Goal: Information Seeking & Learning: Learn about a topic

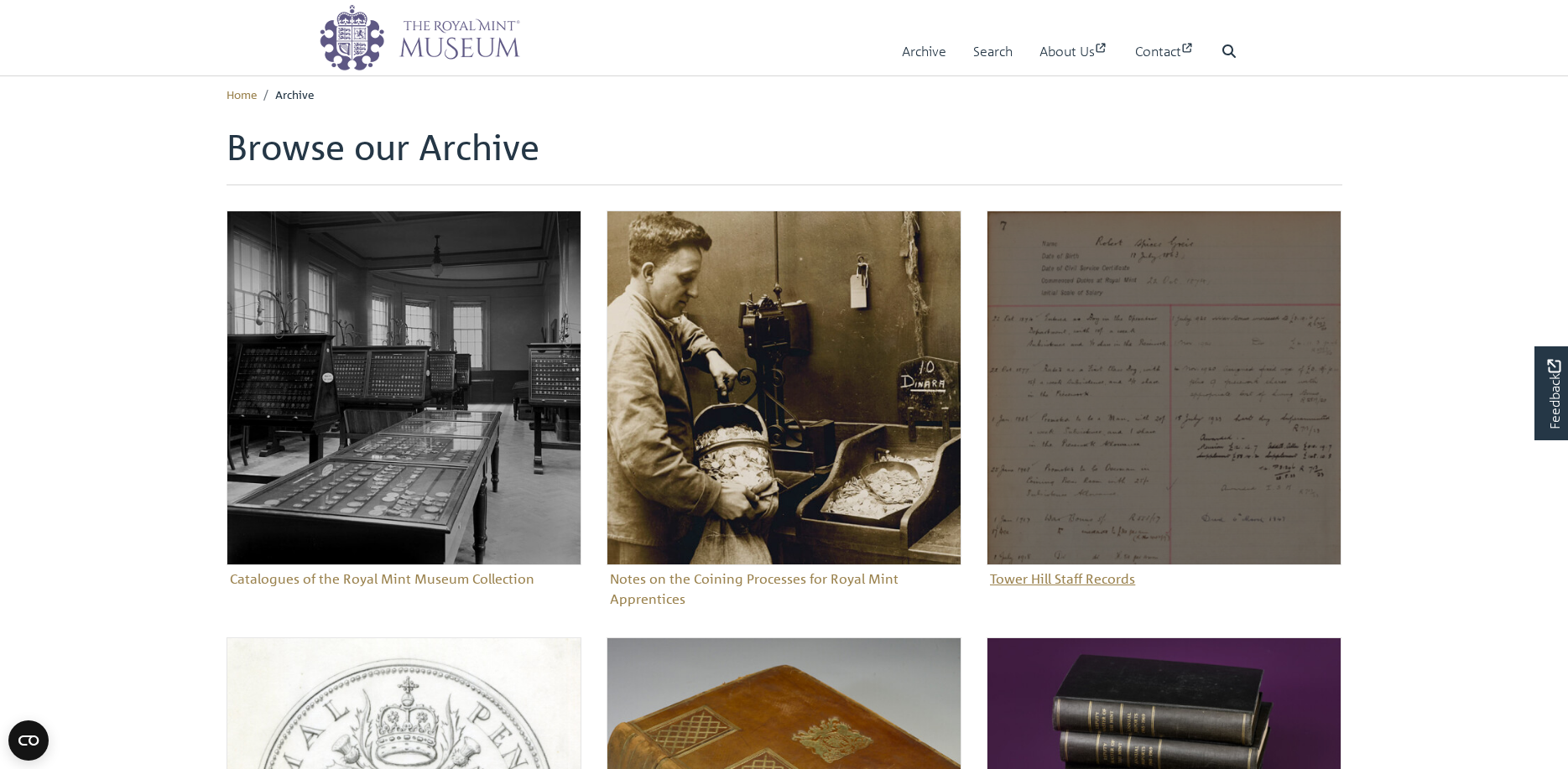
click at [1218, 364] on img "Sub-collection" at bounding box center [1164, 387] width 355 height 355
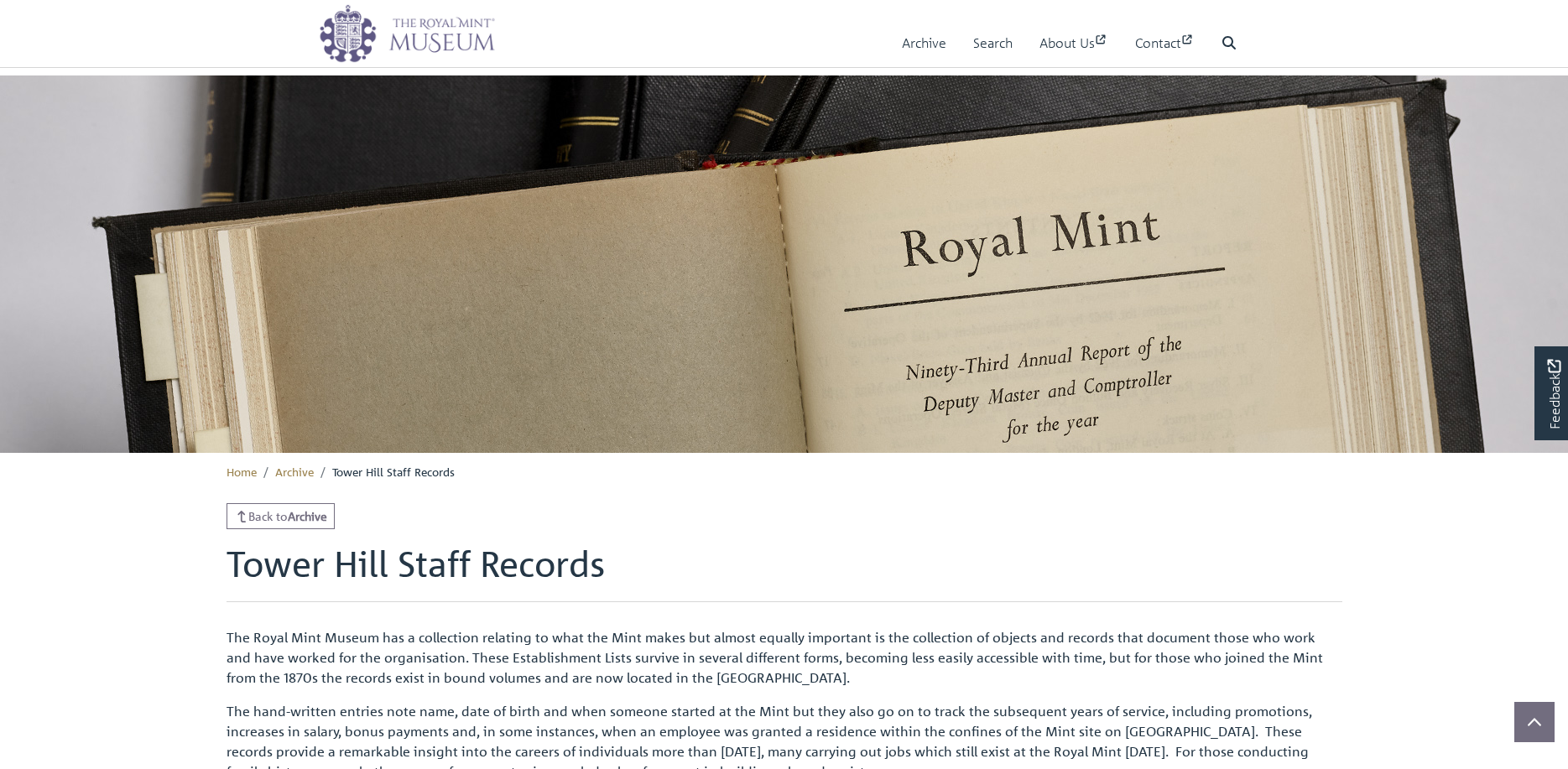
scroll to position [337, 0]
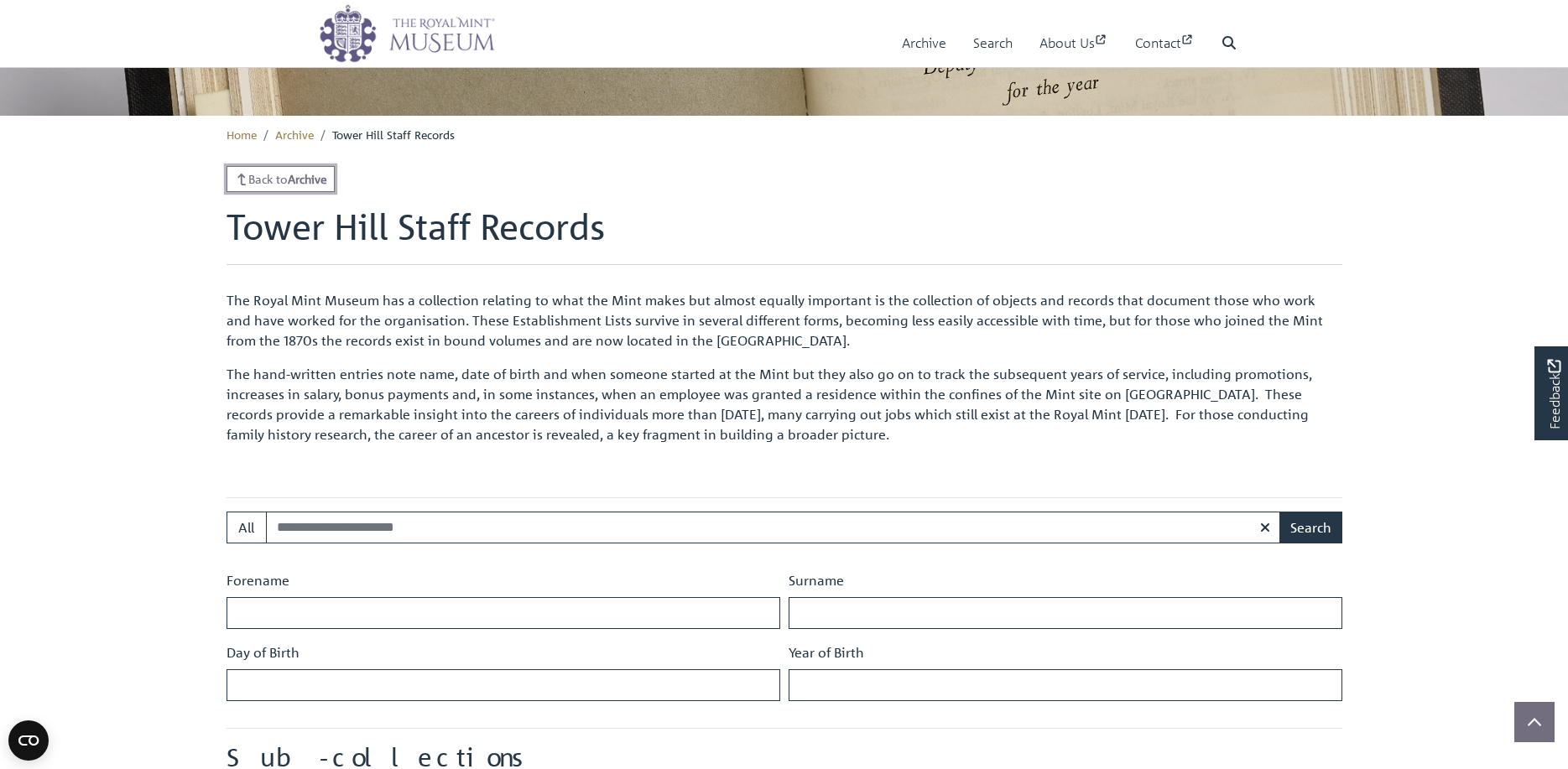
drag, startPoint x: 323, startPoint y: 170, endPoint x: 365, endPoint y: 177, distance: 42.6
click at [323, 170] on link "Back to Archive" at bounding box center [280, 179] width 109 height 26
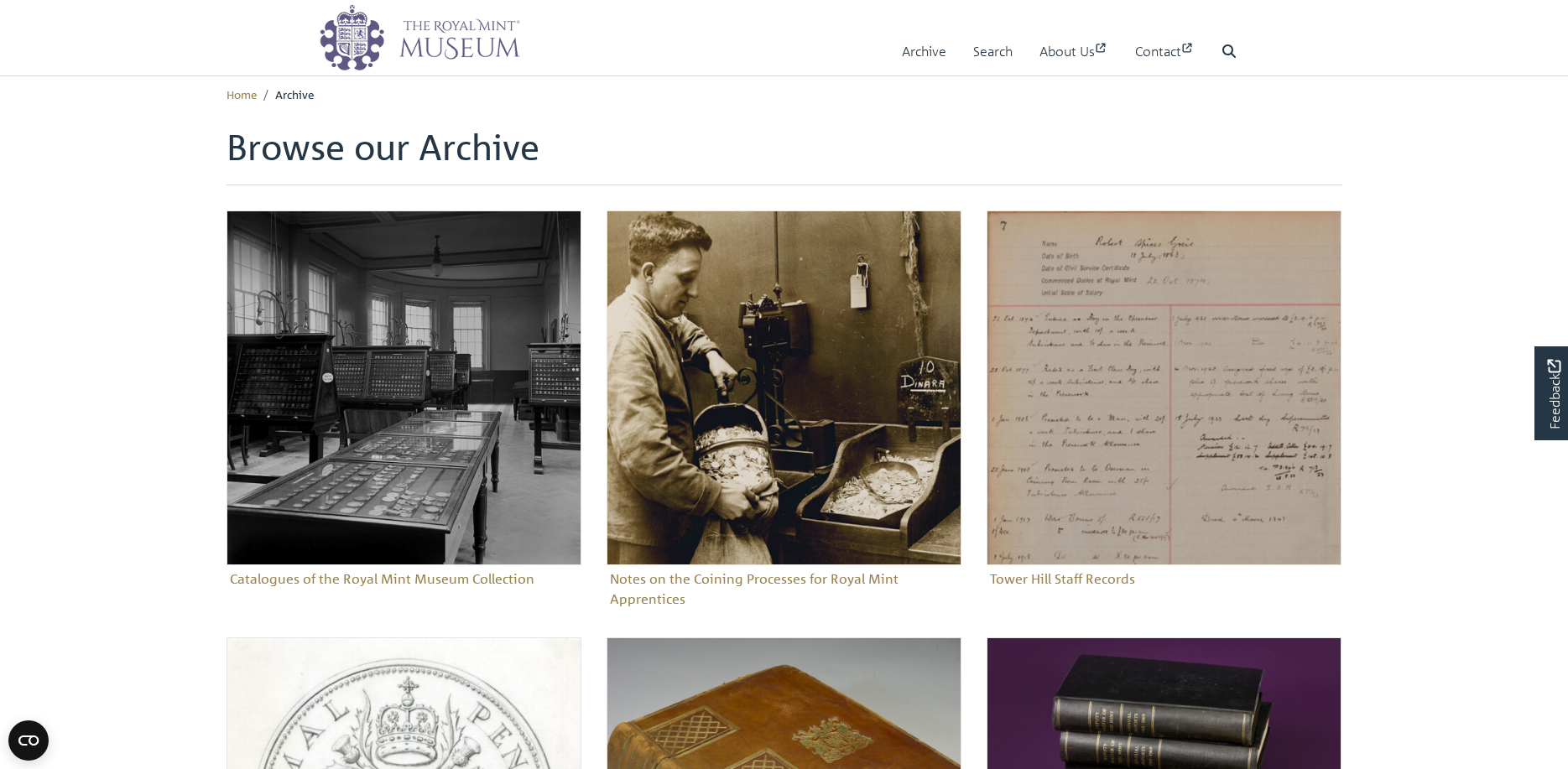
click at [247, 102] on li "Home" at bounding box center [241, 94] width 30 height 16
click at [244, 92] on link "Home" at bounding box center [241, 94] width 30 height 15
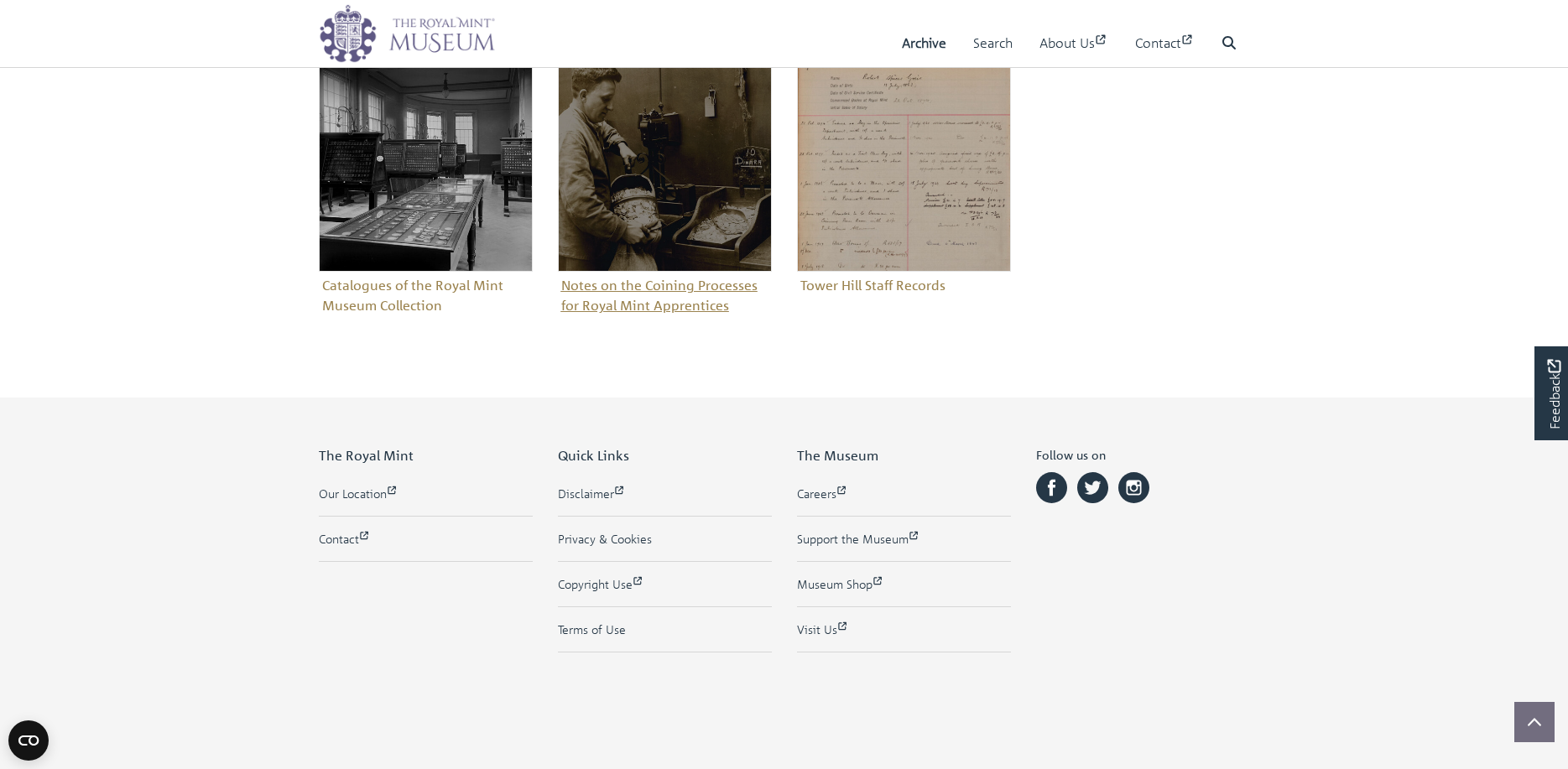
scroll to position [1077, 0]
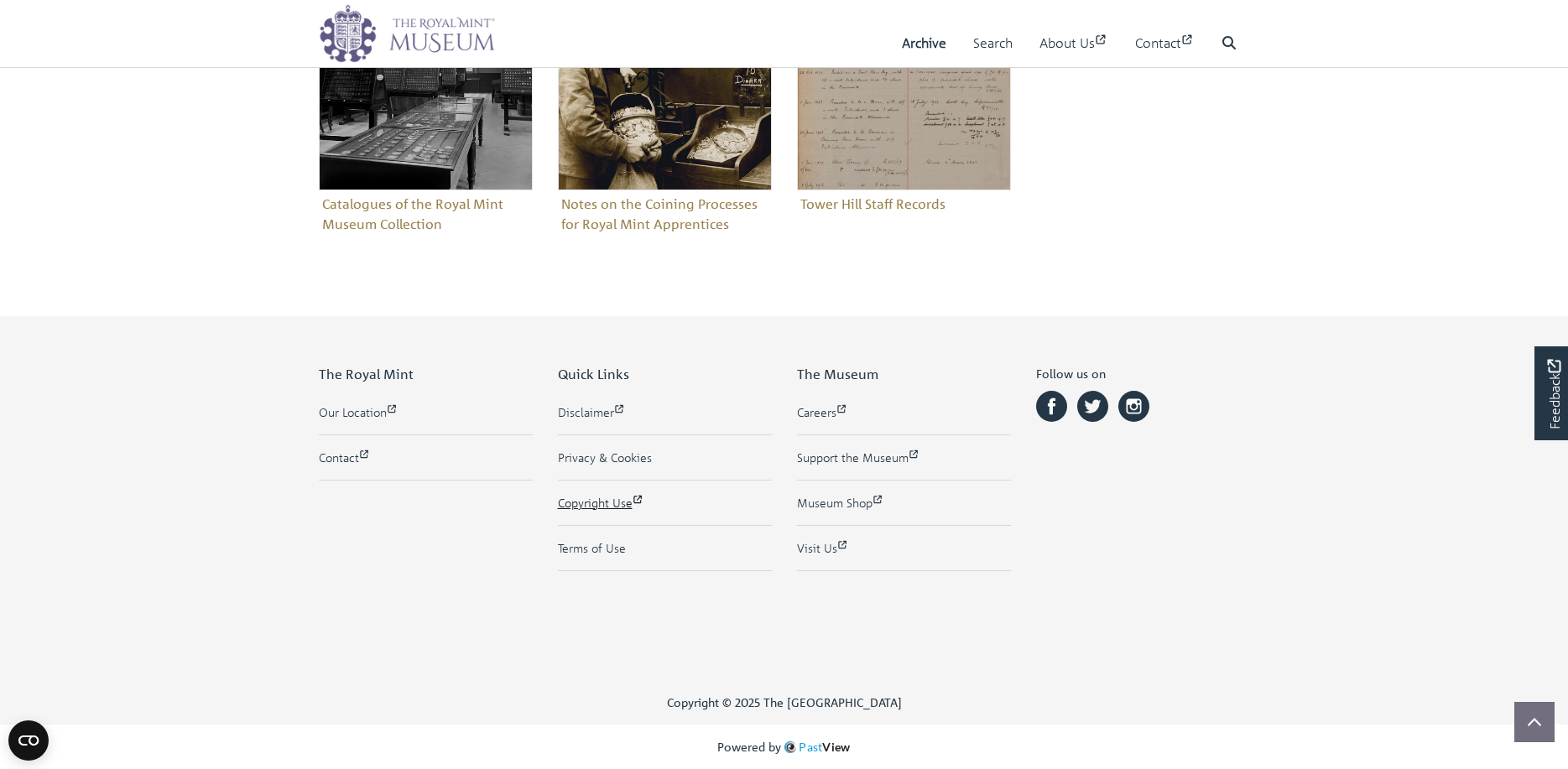
click at [583, 504] on link "Copyright Use" at bounding box center [664, 502] width 214 height 17
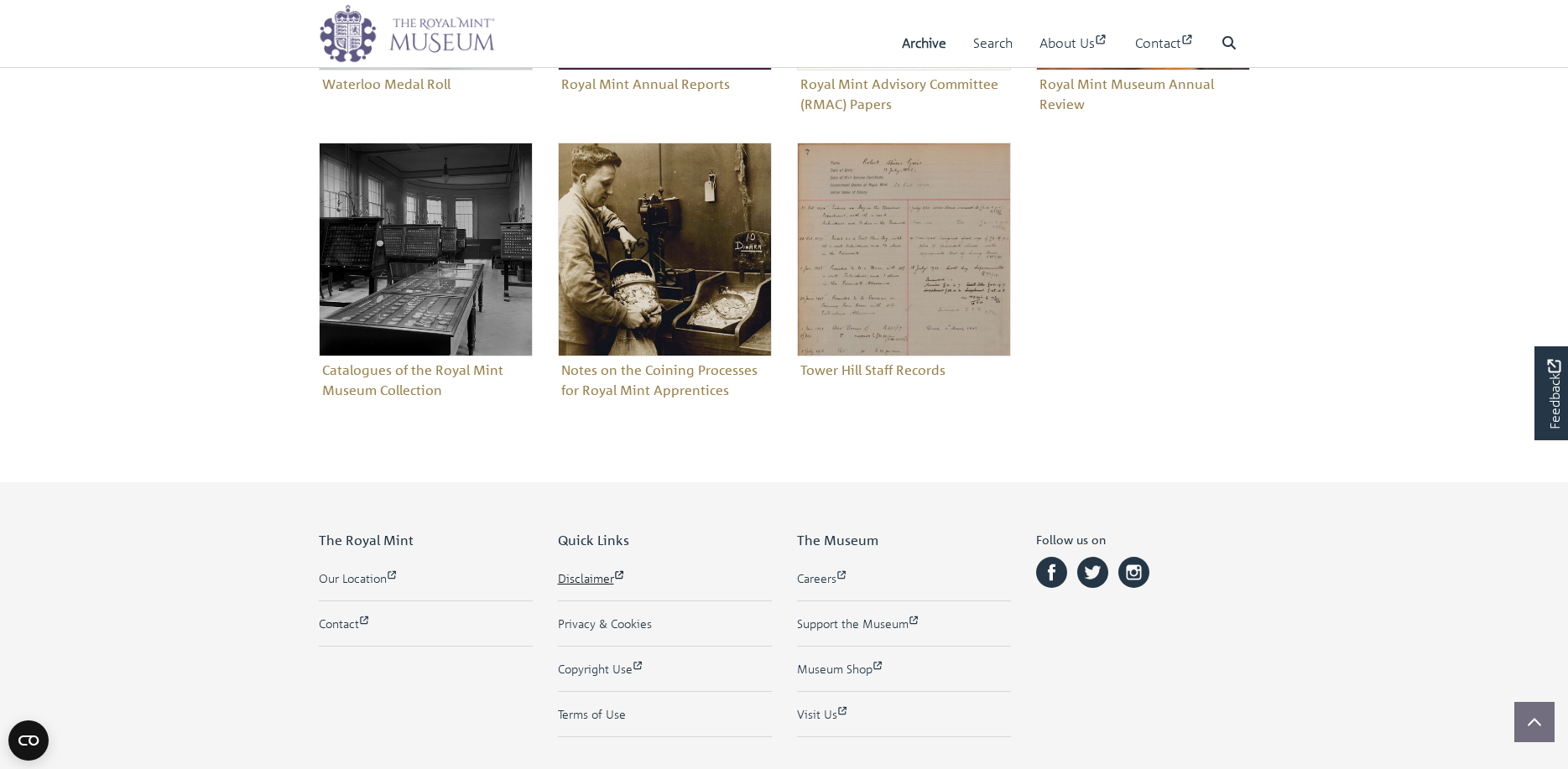
scroll to position [910, 0]
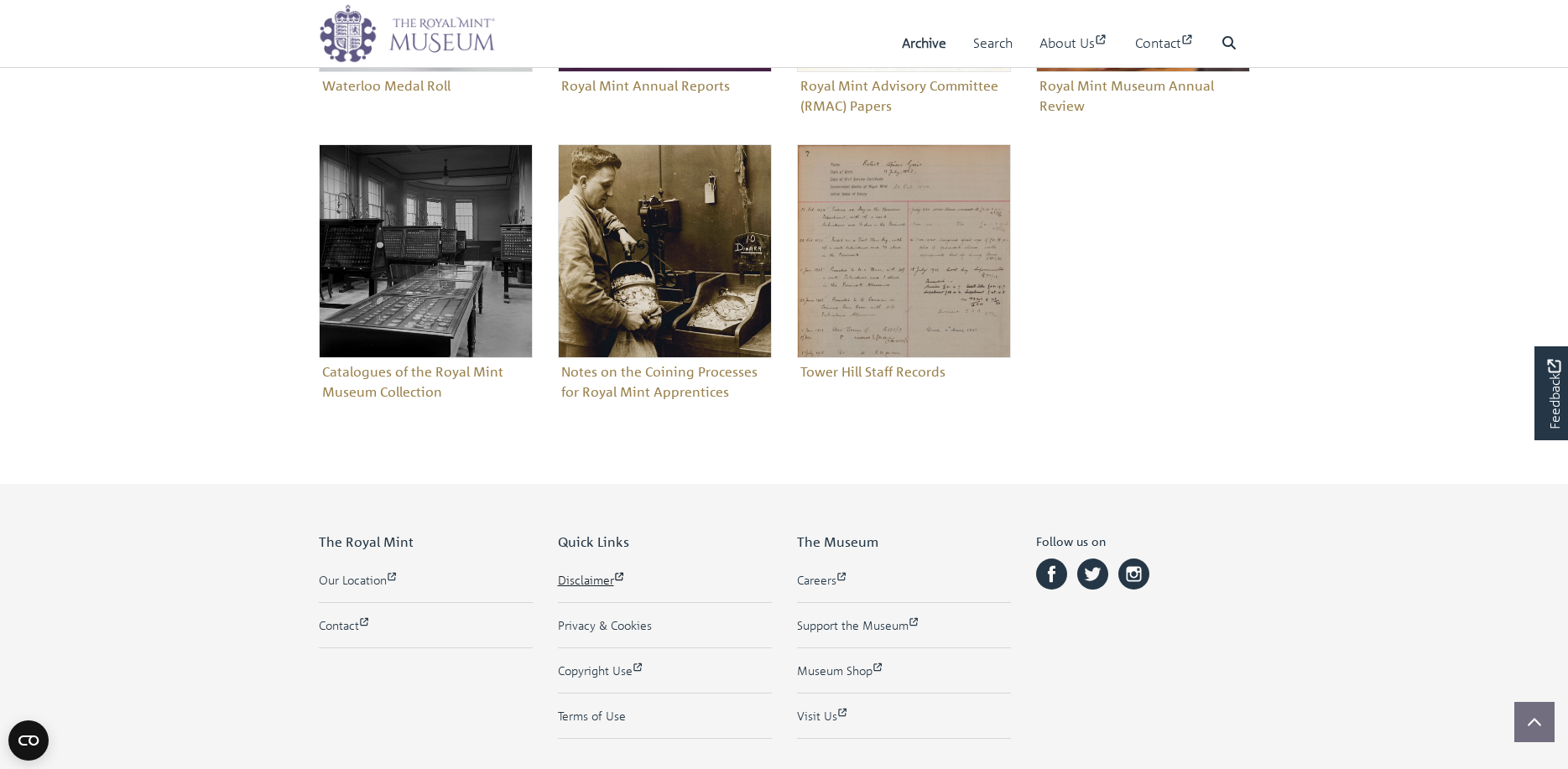
click at [602, 579] on link "Disclaimer" at bounding box center [664, 580] width 214 height 17
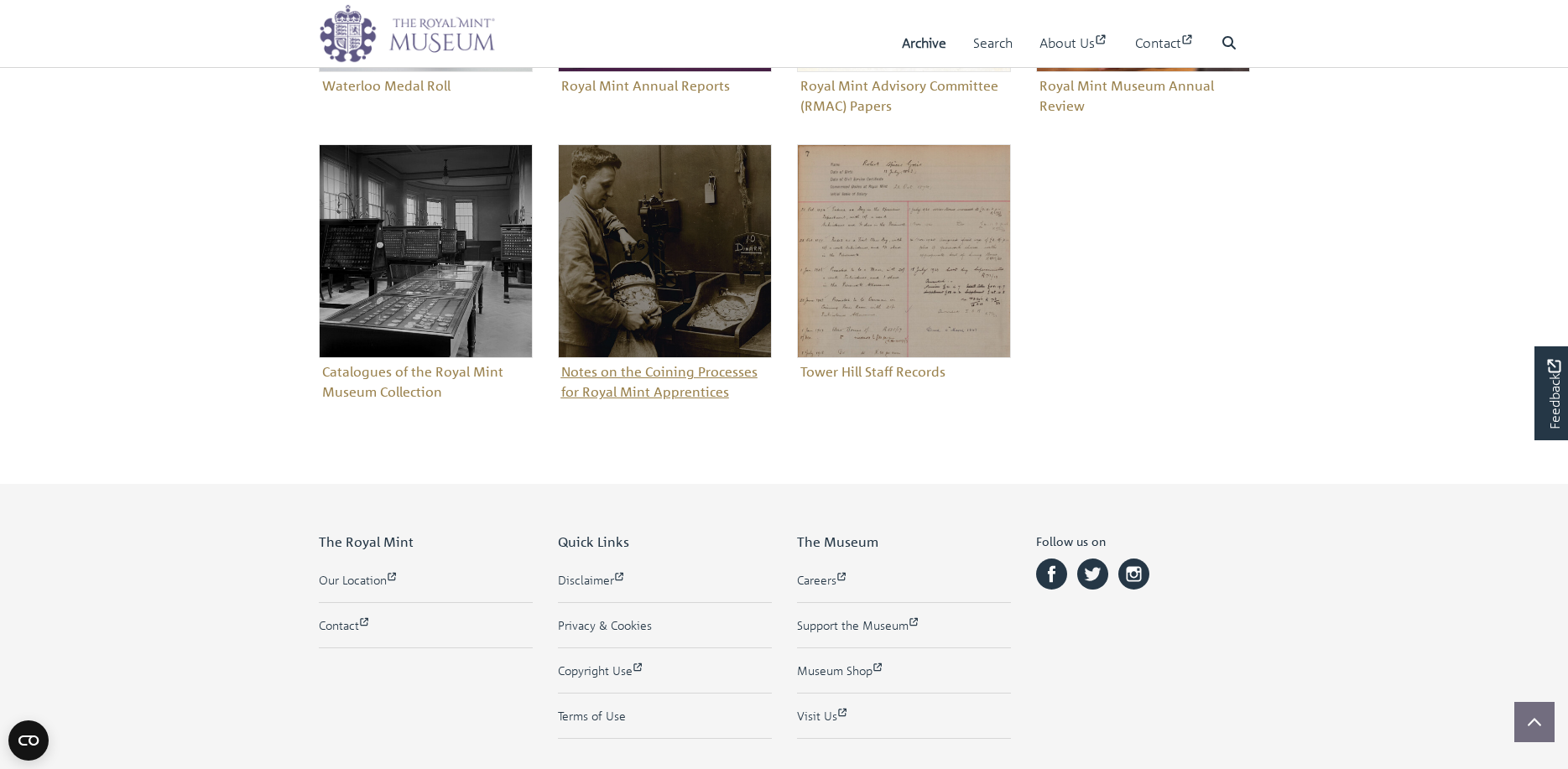
click at [697, 394] on figure "Notes on the Coining Processes for Royal Mint Apprentices" at bounding box center [664, 274] width 214 height 261
